Goal: Task Accomplishment & Management: Use online tool/utility

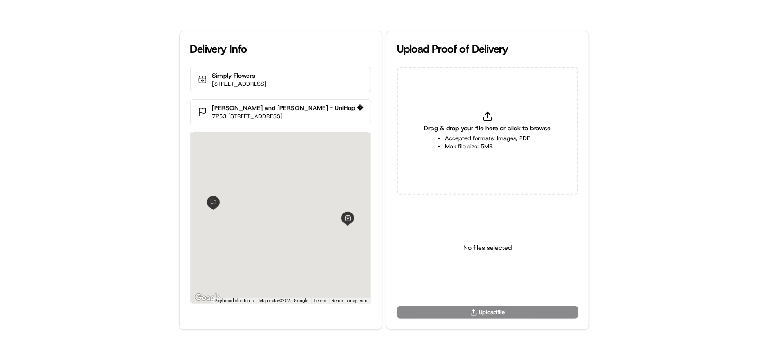
click at [486, 124] on span "Drag & drop your file here or click to browse" at bounding box center [487, 128] width 127 height 9
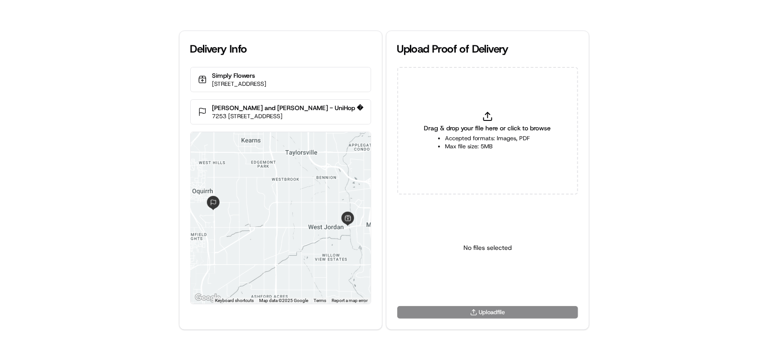
type input "C:\fakepath\htoc.PNG"
click at [521, 203] on button at bounding box center [518, 208] width 12 height 12
click at [492, 126] on span "Drag & drop your file here or click to browse" at bounding box center [487, 128] width 127 height 9
type input "C:\fakepath\RtoC.PNG"
click at [477, 284] on html "Delivery Info Simply Flowers 1100 W 7800 S #9, West Jordan, UT 84088, United St…" at bounding box center [384, 180] width 768 height 360
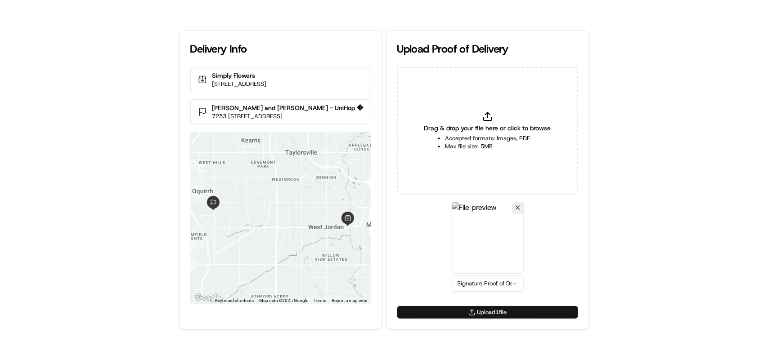
click at [482, 314] on button "Upload 1 file" at bounding box center [487, 312] width 181 height 13
